Goal: Task Accomplishment & Management: Complete application form

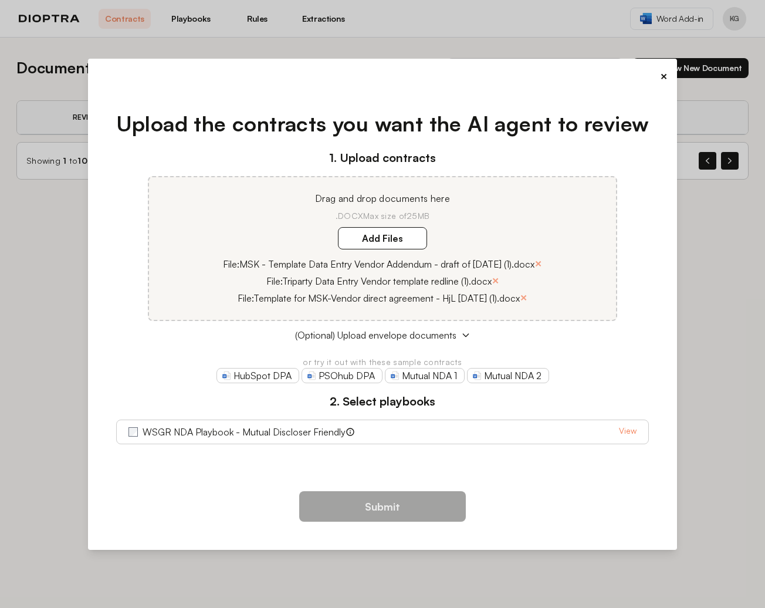
click at [625, 432] on link "View" at bounding box center [628, 432] width 18 height 14
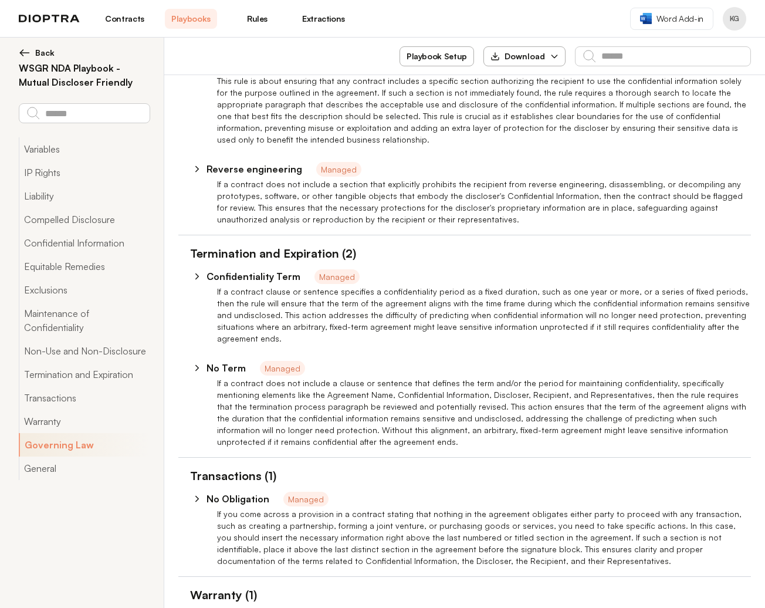
type textarea "*"
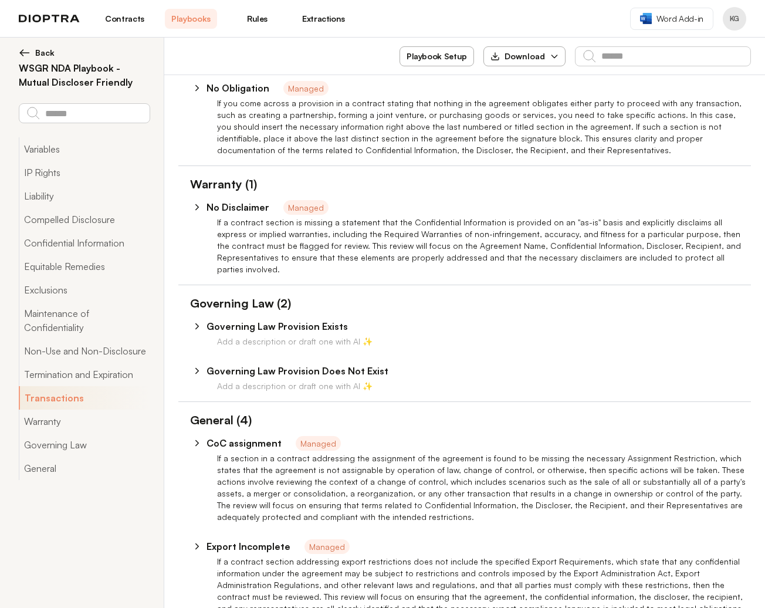
scroll to position [3092, 0]
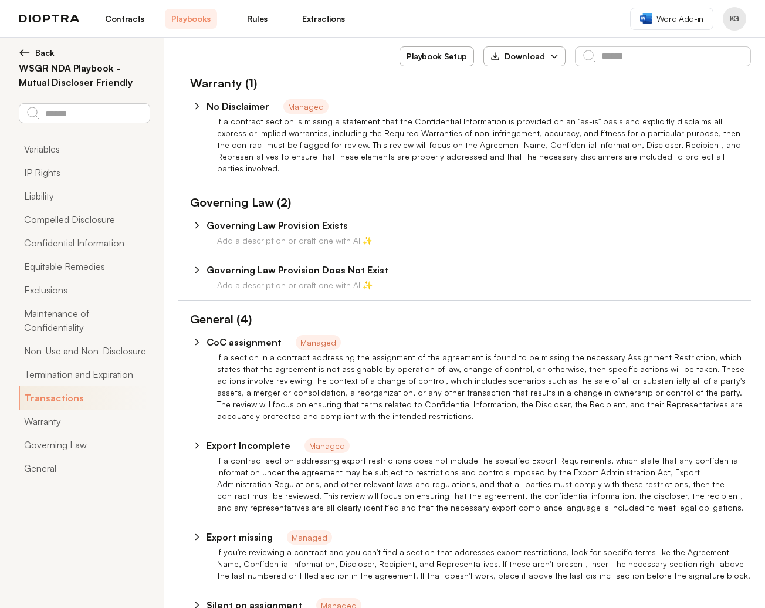
click at [53, 53] on span "Back" at bounding box center [44, 53] width 19 height 12
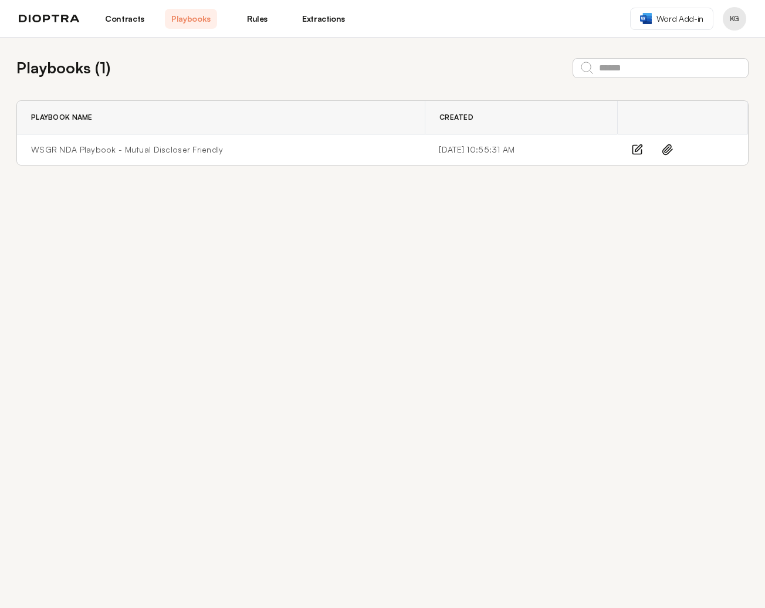
click at [120, 18] on link "Contracts" at bounding box center [125, 19] width 52 height 20
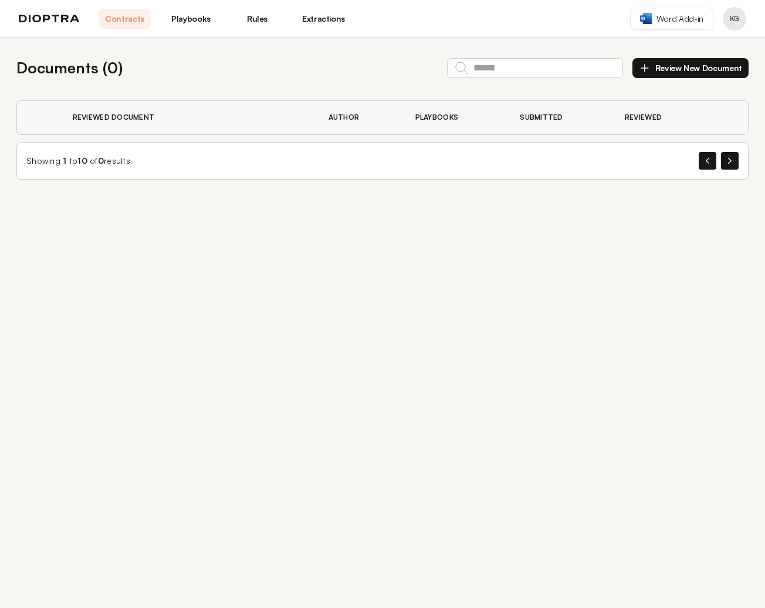
click at [701, 63] on button "Review New Document" at bounding box center [690, 68] width 116 height 20
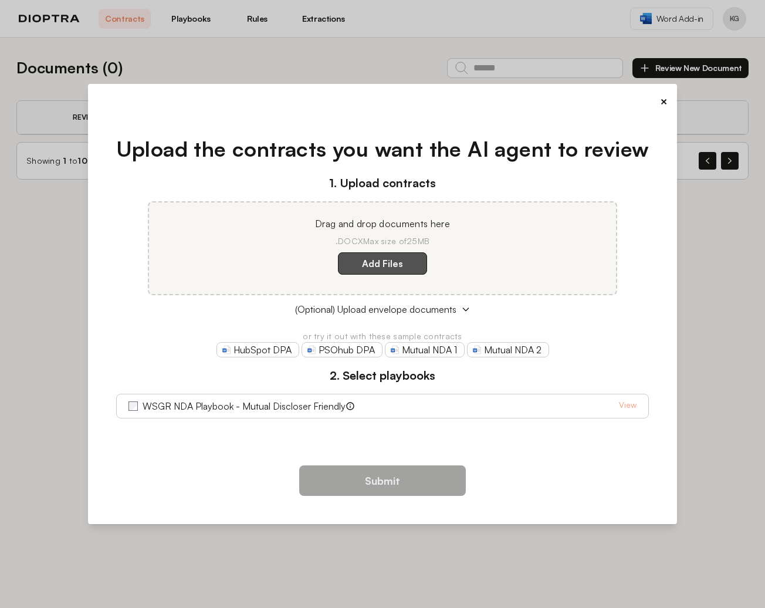
click at [411, 263] on label "Add Files" at bounding box center [382, 263] width 89 height 22
click at [0, 0] on here "Add Files" at bounding box center [0, 0] width 0 height 0
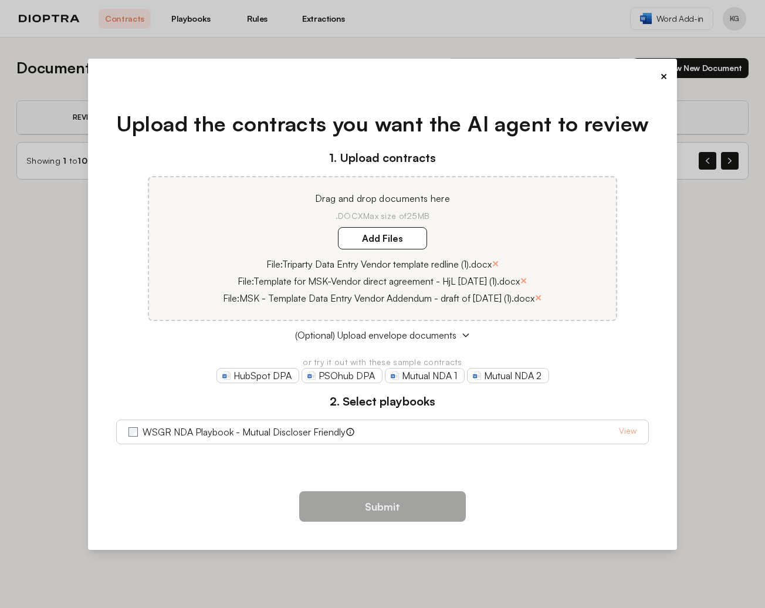
click at [518, 504] on div "Submit" at bounding box center [382, 511] width 571 height 59
click at [666, 77] on button "×" at bounding box center [664, 76] width 8 height 16
